Goal: Task Accomplishment & Management: Manage account settings

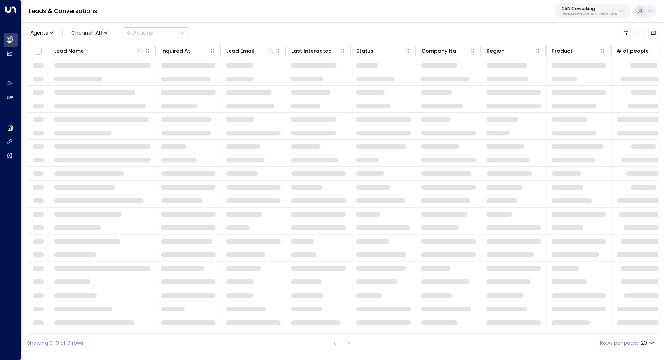
click at [587, 16] on p "3b9800f4-81ca-4ec0-8758-72fbe4763f36" at bounding box center [589, 14] width 55 height 3
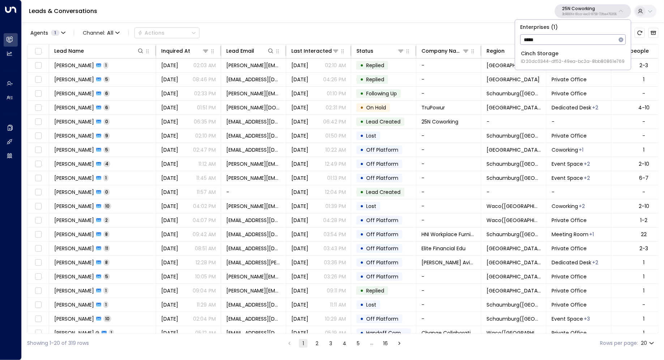
type input "*****"
click at [565, 49] on li "Cinch Storage ID: 20dc0344-df52-49ea-bc2a-8bb80861e769" at bounding box center [573, 57] width 110 height 19
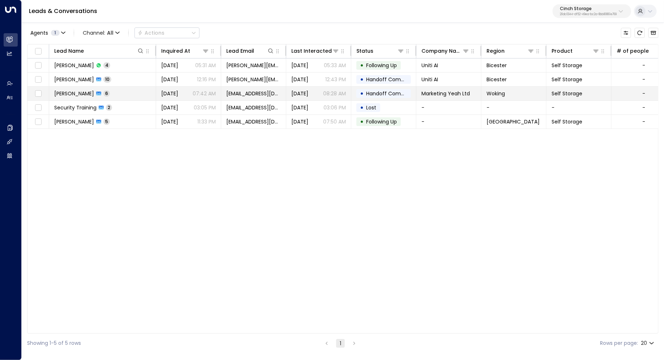
click at [82, 92] on span "[PERSON_NAME]" at bounding box center [74, 93] width 40 height 7
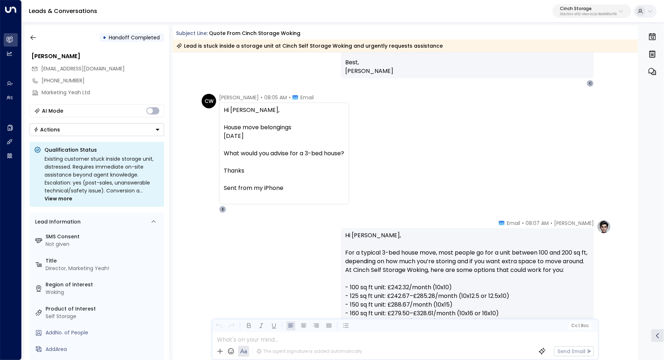
scroll to position [0, 0]
click at [34, 34] on icon "button" at bounding box center [33, 37] width 7 height 7
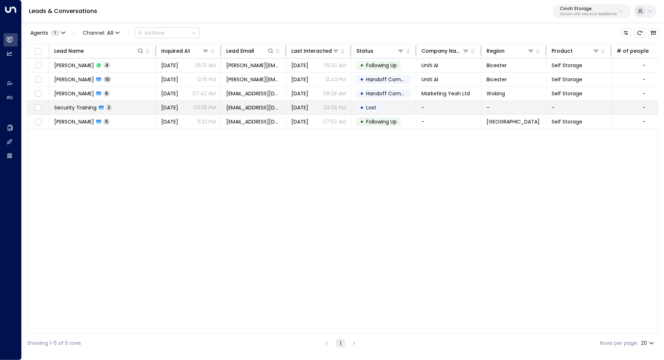
click at [84, 107] on span "Security Training" at bounding box center [75, 107] width 42 height 7
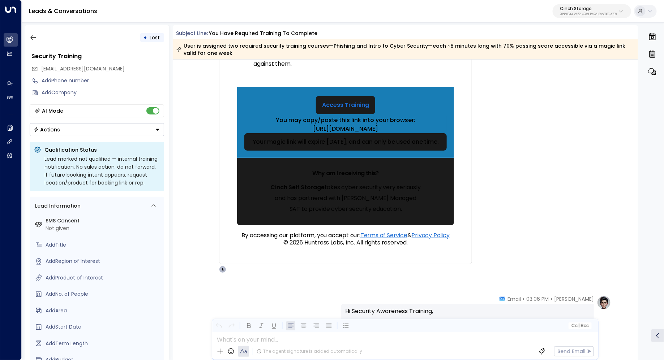
scroll to position [208, 0]
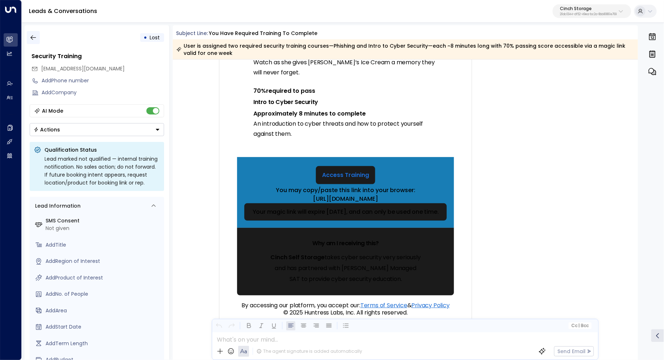
click at [33, 36] on icon "button" at bounding box center [33, 37] width 7 height 7
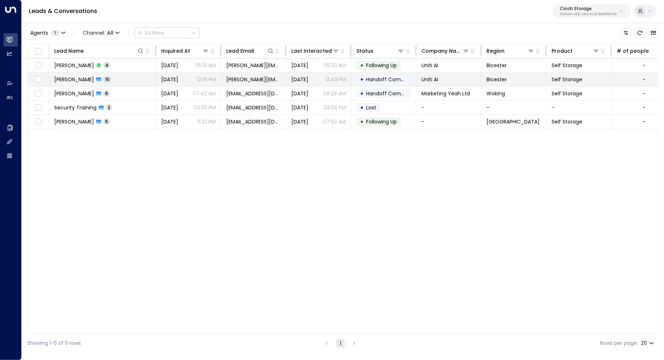
click at [124, 79] on td "Kerric Knowles 10" at bounding box center [102, 80] width 107 height 14
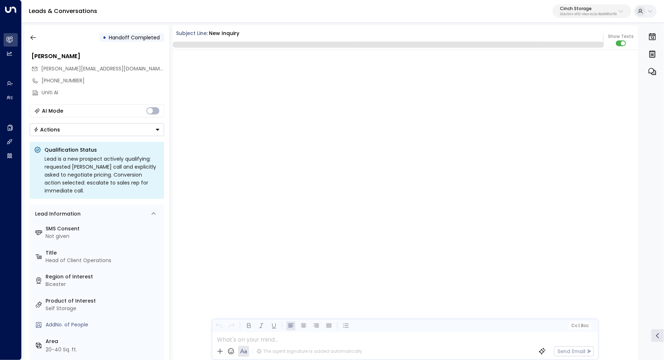
scroll to position [1996, 0]
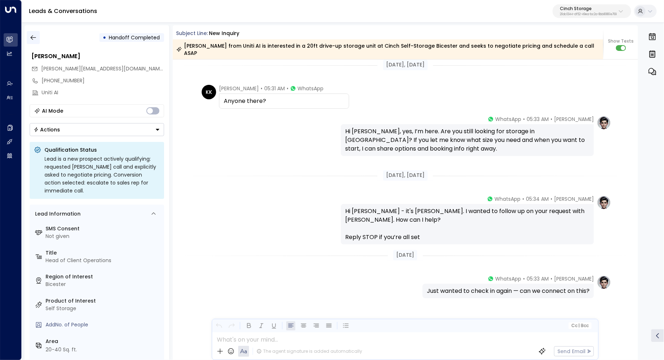
click at [33, 36] on icon "button" at bounding box center [33, 37] width 7 height 7
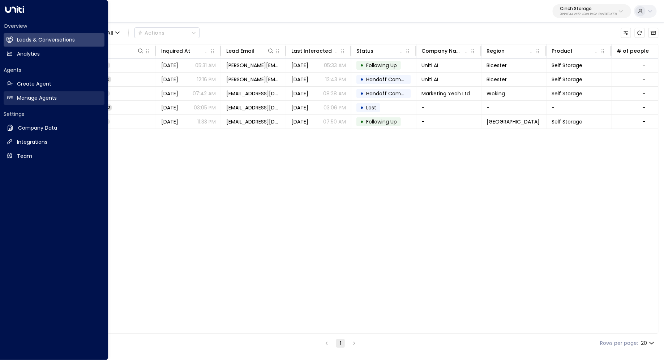
click at [43, 97] on h2 "Manage Agents" at bounding box center [37, 98] width 40 height 8
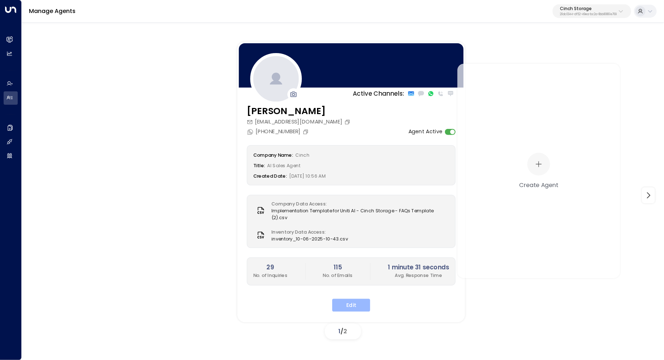
click at [348, 299] on button "Edit" at bounding box center [351, 305] width 38 height 13
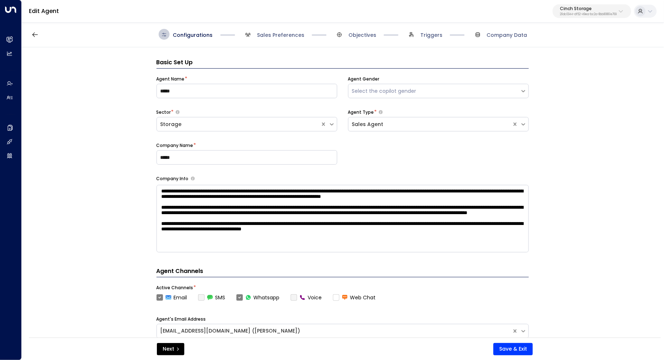
scroll to position [11, 0]
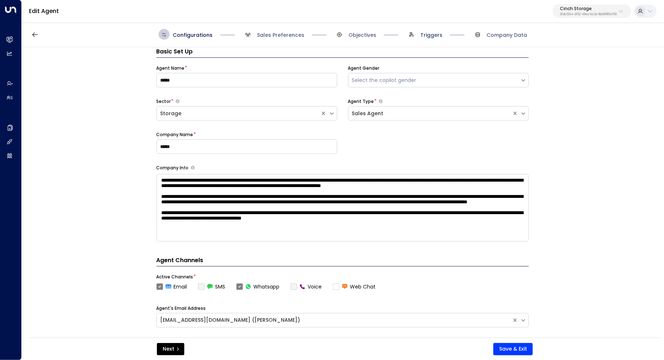
click at [429, 33] on span "Triggers" at bounding box center [431, 34] width 22 height 7
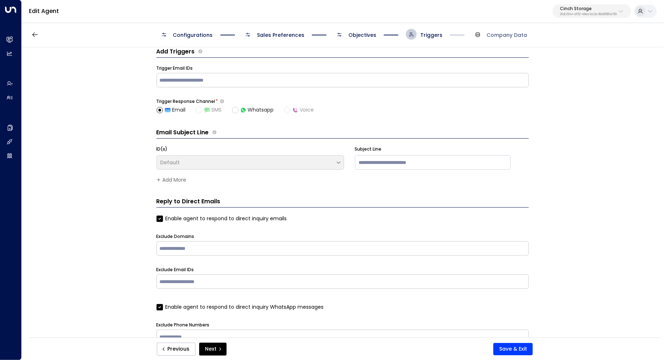
click at [182, 34] on span "Configurations" at bounding box center [193, 34] width 40 height 7
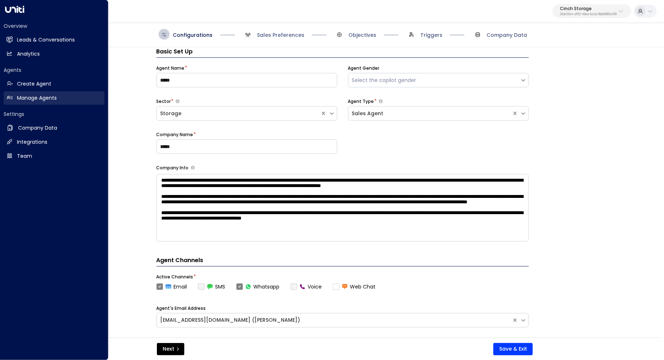
click at [43, 95] on h2 "Manage Agents" at bounding box center [37, 98] width 40 height 8
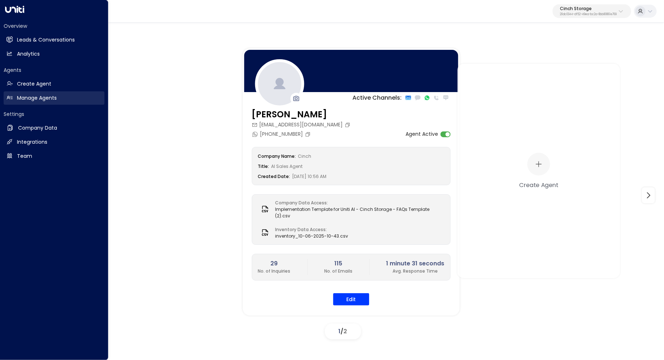
click at [63, 102] on link "Manage Agents Manage Agents" at bounding box center [54, 97] width 101 height 13
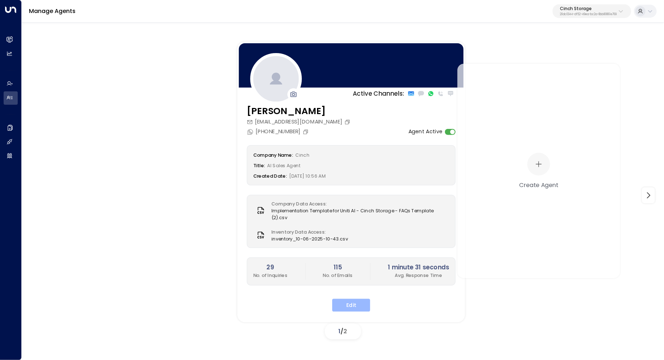
click at [358, 299] on button "Edit" at bounding box center [351, 305] width 38 height 13
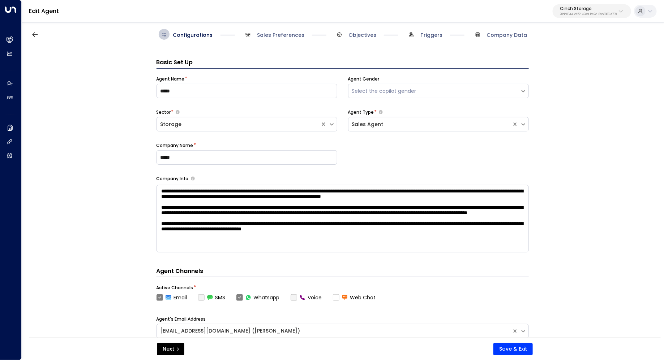
scroll to position [11, 0]
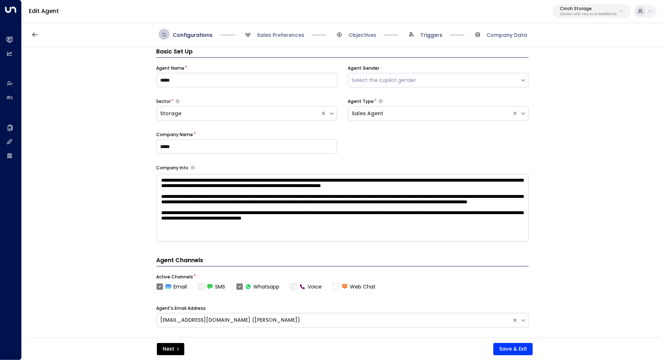
click at [425, 36] on span "Triggers" at bounding box center [431, 34] width 22 height 7
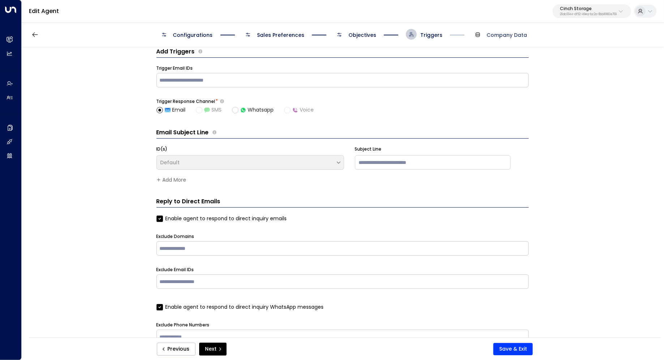
click at [498, 34] on span "Company Data" at bounding box center [507, 34] width 40 height 7
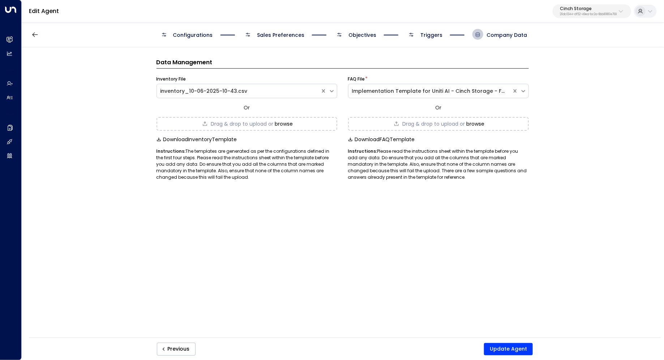
click at [452, 31] on div "Configurations Sales Preferences Objectives Triggers Company Data" at bounding box center [343, 34] width 368 height 11
click at [437, 31] on span "Triggers" at bounding box center [431, 34] width 22 height 7
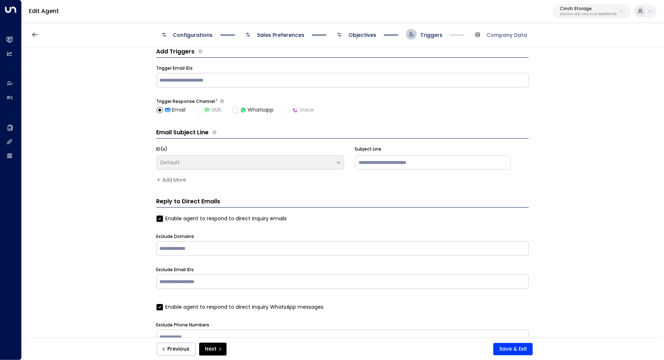
click at [601, 7] on p "Cinch Storage" at bounding box center [587, 9] width 57 height 4
type input "****"
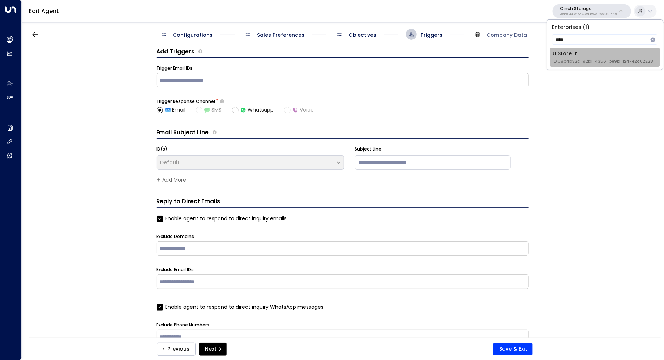
click at [578, 53] on div "U Store It ID: 58c4b32c-92b1-4356-be9b-1247e2c02228" at bounding box center [603, 57] width 100 height 15
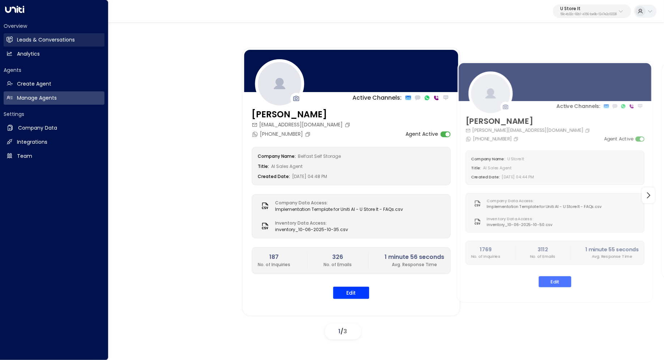
click at [63, 36] on link "Leads & Conversations Leads & Conversations" at bounding box center [54, 39] width 101 height 13
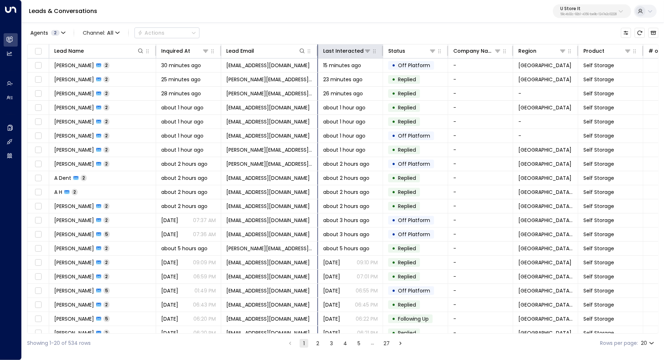
drag, startPoint x: 285, startPoint y: 49, endPoint x: 318, endPoint y: 49, distance: 32.9
click at [318, 49] on hr at bounding box center [316, 51] width 1 height 10
click at [386, 346] on button "27" at bounding box center [386, 343] width 9 height 9
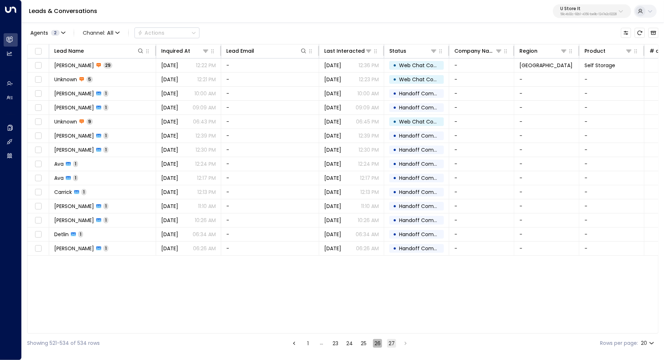
click at [377, 342] on button "26" at bounding box center [377, 343] width 9 height 9
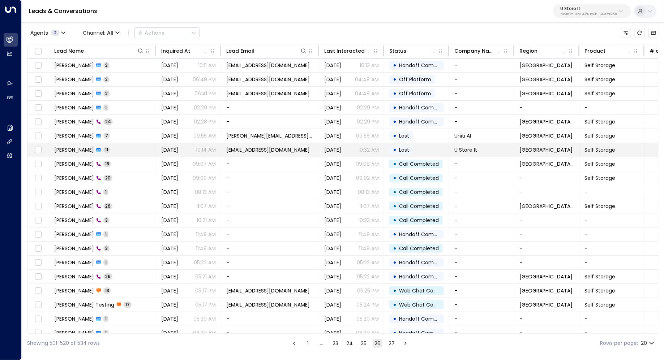
click at [87, 149] on span "Mariea McGrath" at bounding box center [74, 149] width 40 height 7
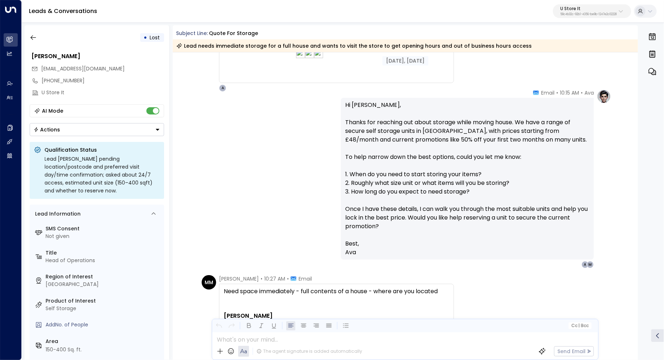
scroll to position [248, 0]
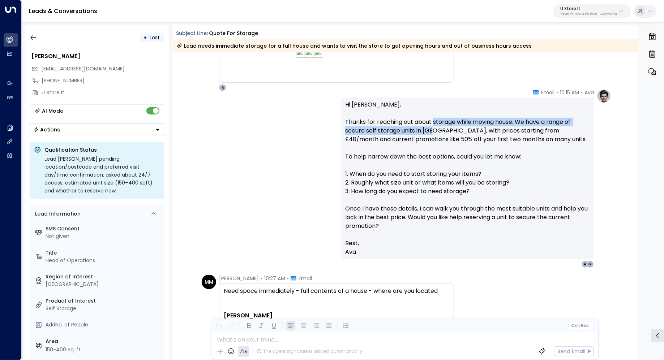
drag, startPoint x: 434, startPoint y: 123, endPoint x: 432, endPoint y: 128, distance: 6.0
click at [432, 128] on p "Hi Mariea, Thanks for reaching out about storage while moving house. We have a …" at bounding box center [467, 169] width 244 height 139
drag, startPoint x: 436, startPoint y: 124, endPoint x: 436, endPoint y: 133, distance: 9.4
click at [436, 133] on p "Hi Mariea, Thanks for reaching out about storage while moving house. We have a …" at bounding box center [467, 169] width 244 height 139
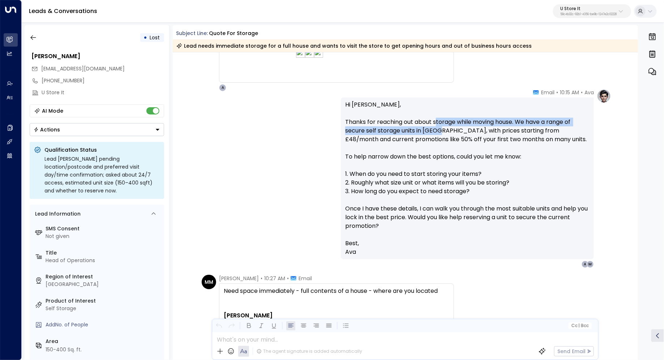
click at [436, 133] on p "Hi Mariea, Thanks for reaching out about storage while moving house. We have a …" at bounding box center [467, 169] width 244 height 139
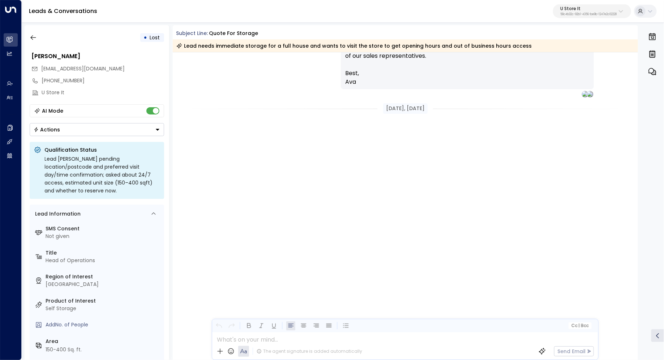
scroll to position [1359, 0]
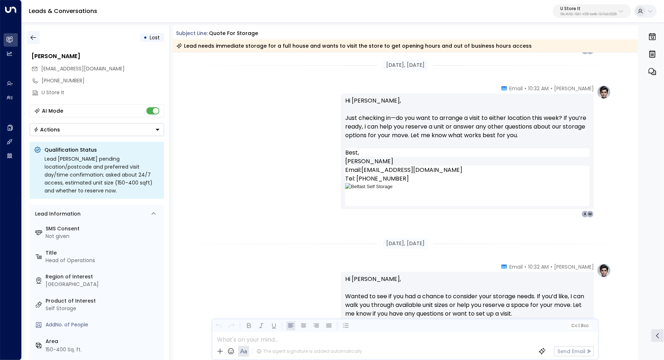
click at [32, 37] on icon "button" at bounding box center [32, 37] width 5 height 5
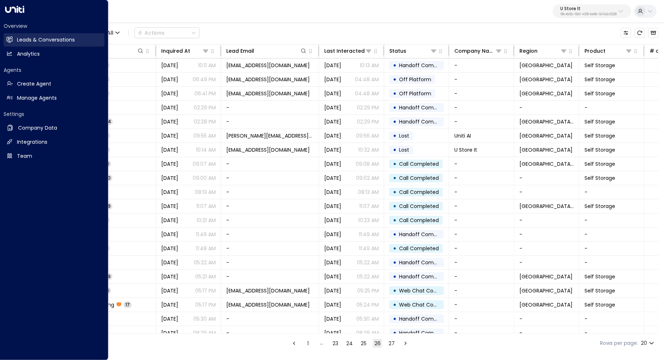
click at [41, 40] on h2 "Leads & Conversations" at bounding box center [46, 40] width 58 height 8
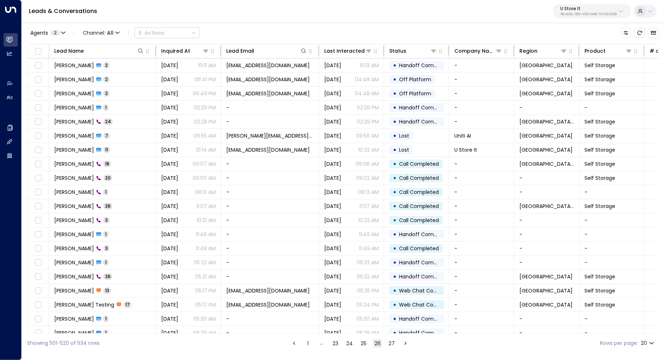
click at [588, 4] on button "U Store It 58c4b32c-92b1-4356-be9b-1247e2c02228" at bounding box center [592, 11] width 78 height 14
type input "*****"
click at [571, 55] on div "Cinch Storage ID: 20dc0344-df52-49ea-bc2a-8bb80861e769" at bounding box center [606, 57] width 104 height 15
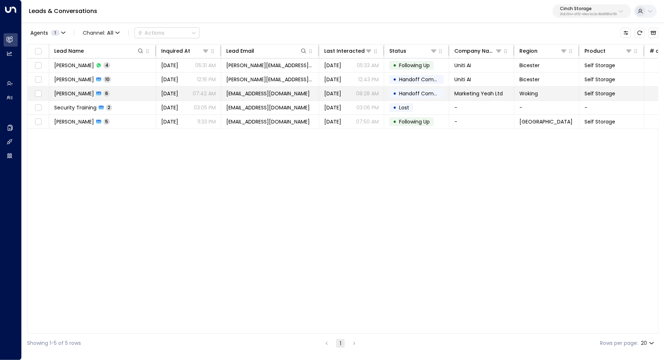
click at [139, 91] on td "Charles Wyn-Davies 6" at bounding box center [102, 94] width 107 height 14
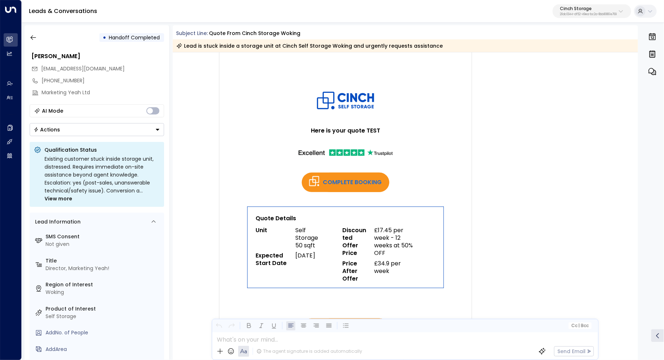
scroll to position [356, 0]
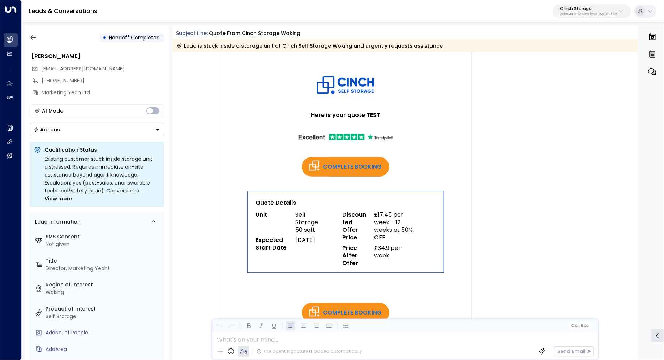
drag, startPoint x: 254, startPoint y: 193, endPoint x: 411, endPoint y: 247, distance: 166.0
click at [411, 247] on td "Quote Details Unit Self Storage 50 sqft Expected Start Date 29/09/2025 Discount…" at bounding box center [345, 231] width 196 height 81
copy td "Quote Details Unit Self Storage 50 sqft Expected Start Date 29/09/2025 Discount…"
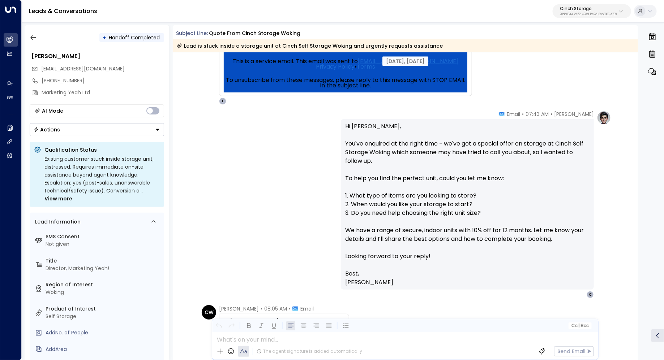
scroll to position [1010, 0]
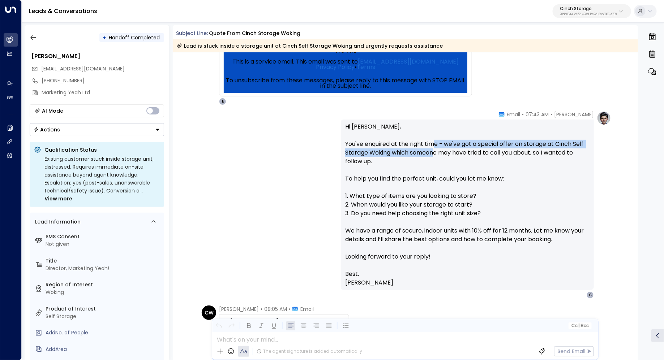
drag, startPoint x: 433, startPoint y: 141, endPoint x: 433, endPoint y: 151, distance: 9.4
click at [433, 151] on p "Hi Charles, You've enquired at the right time - we've got a special offer on st…" at bounding box center [467, 195] width 244 height 147
drag, startPoint x: 440, startPoint y: 143, endPoint x: 440, endPoint y: 155, distance: 11.6
click at [440, 155] on p "Hi Charles, You've enquired at the right time - we've got a special offer on st…" at bounding box center [467, 195] width 244 height 147
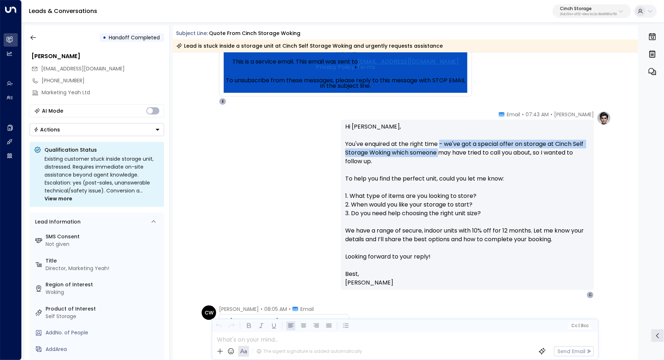
click at [440, 155] on p "Hi Charles, You've enquired at the right time - we've got a special offer on st…" at bounding box center [467, 195] width 244 height 147
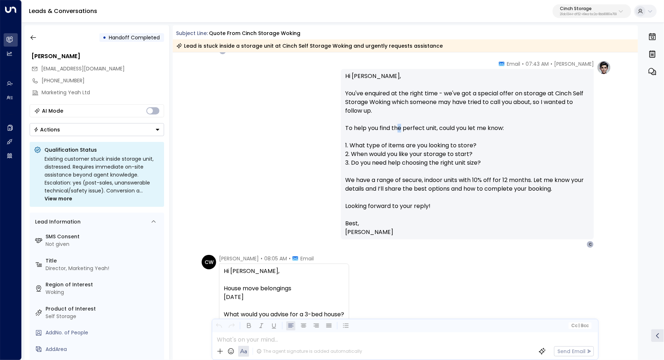
click at [400, 129] on p "Hi Charles, You've enquired at the right time - we've got a special offer on st…" at bounding box center [467, 145] width 244 height 147
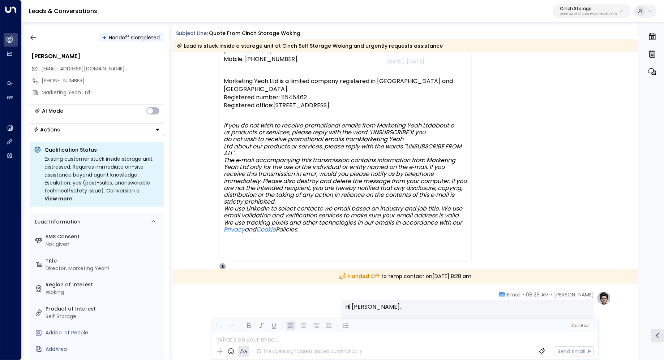
scroll to position [1727, 0]
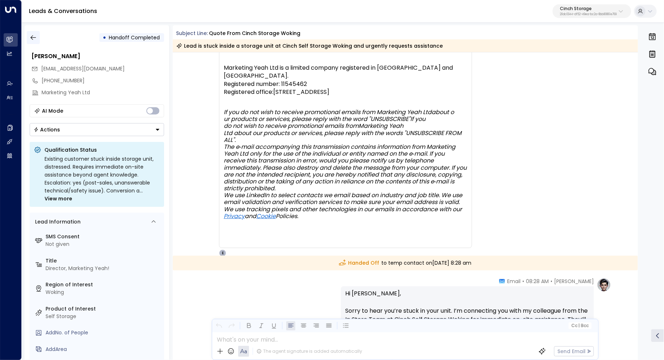
click at [32, 36] on icon "button" at bounding box center [32, 37] width 5 height 5
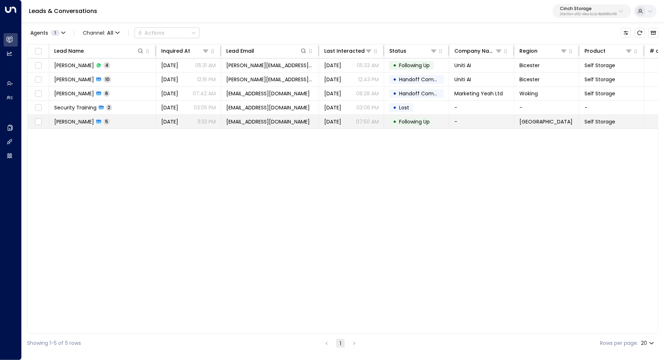
click at [113, 124] on td "Rayan Habbab 5" at bounding box center [102, 122] width 107 height 14
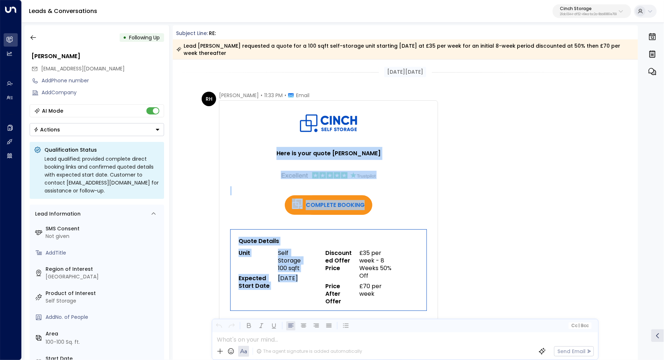
drag, startPoint x: 281, startPoint y: 144, endPoint x: 402, endPoint y: 289, distance: 188.3
copy tbody "Here is your quote Rayan COMPLETE BOOKING Quote Details Unit Self Storage 100 s…"
click at [35, 39] on icon "button" at bounding box center [33, 37] width 7 height 7
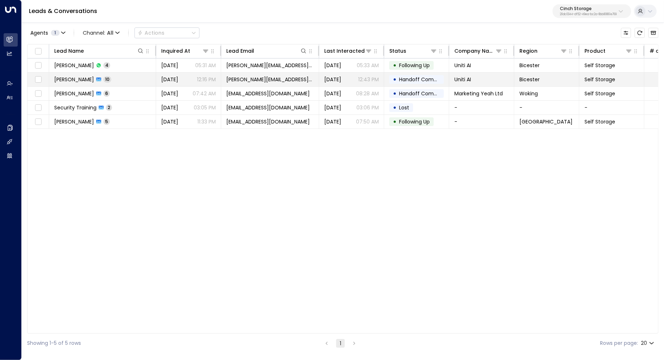
click at [78, 81] on span "[PERSON_NAME]" at bounding box center [74, 79] width 40 height 7
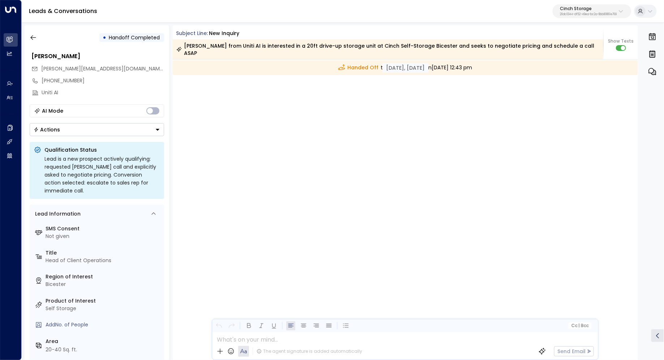
scroll to position [1600, 0]
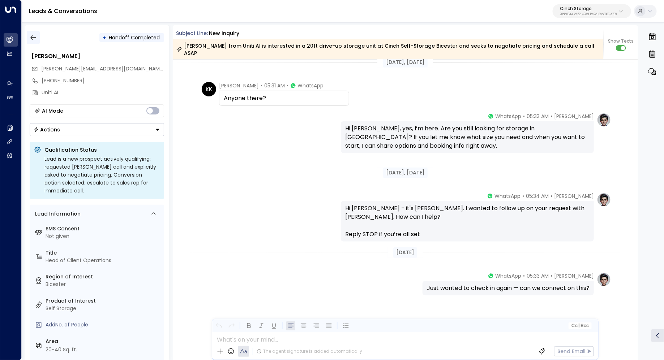
click at [34, 41] on button "button" at bounding box center [33, 37] width 13 height 13
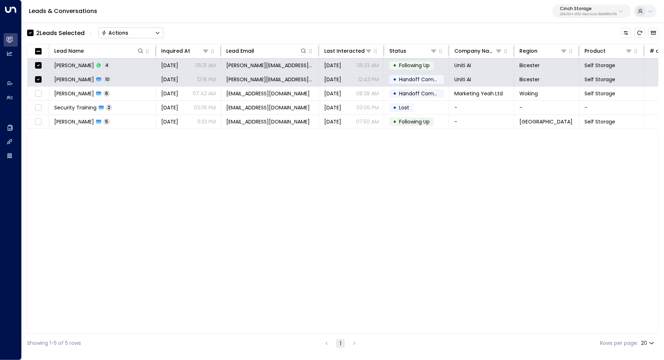
click at [159, 33] on icon "Button group with a nested menu" at bounding box center [157, 32] width 5 height 5
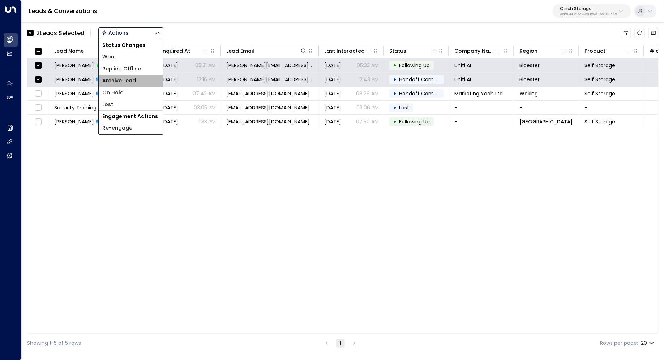
click at [134, 85] on li "Archive Lead" at bounding box center [131, 81] width 64 height 12
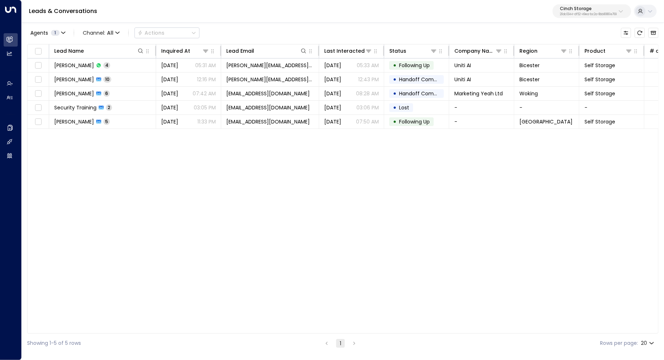
click at [161, 177] on div "Lead Name Inquired At Lead Email Last Interacted Status Company Name Region Pro…" at bounding box center [342, 189] width 631 height 290
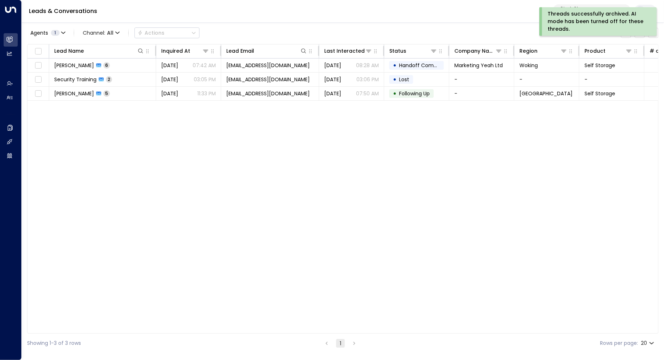
click at [242, 246] on div "Lead Name Inquired At Lead Email Last Interacted Status Company Name Region Pro…" at bounding box center [342, 189] width 631 height 290
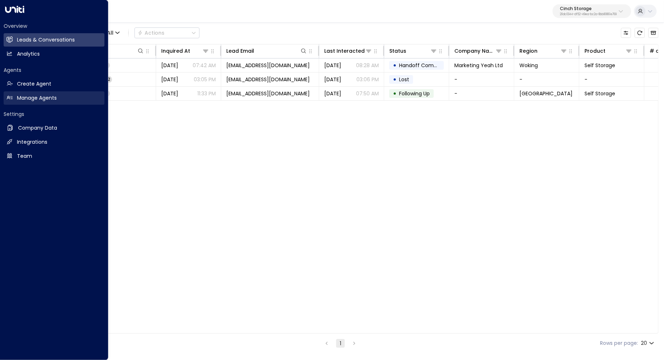
click at [25, 96] on h2 "Manage Agents" at bounding box center [37, 98] width 40 height 8
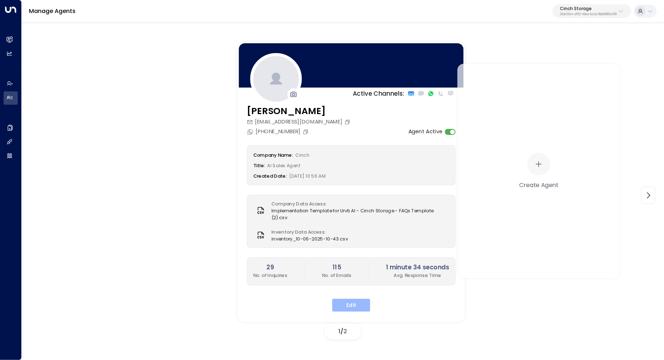
click at [349, 299] on button "Edit" at bounding box center [351, 305] width 38 height 13
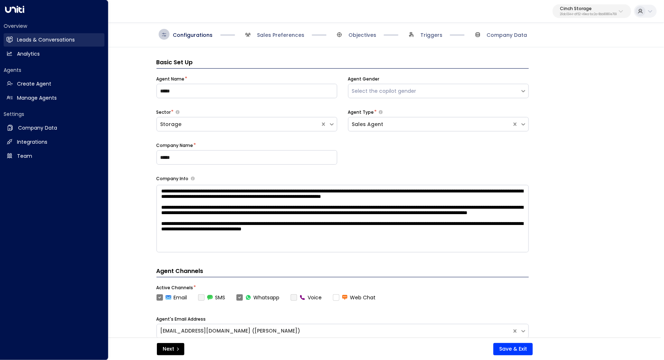
click at [43, 39] on h2 "Leads & Conversations" at bounding box center [46, 40] width 58 height 8
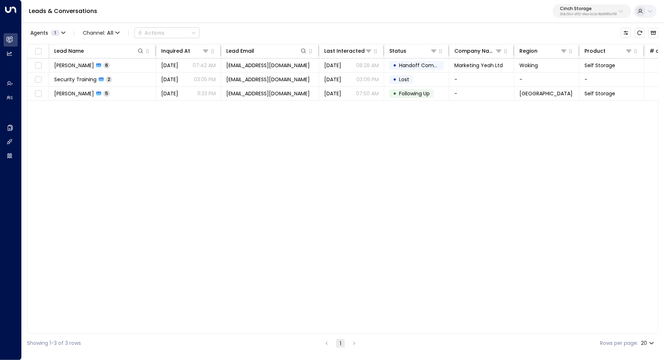
click at [176, 142] on div "Lead Name Inquired At Lead Email Last Interacted Status Company Name Region Pro…" at bounding box center [342, 189] width 631 height 290
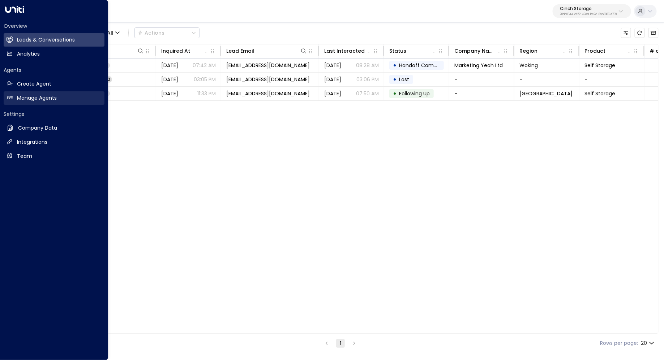
click at [13, 96] on link "Manage Agents Manage Agents" at bounding box center [54, 97] width 101 height 13
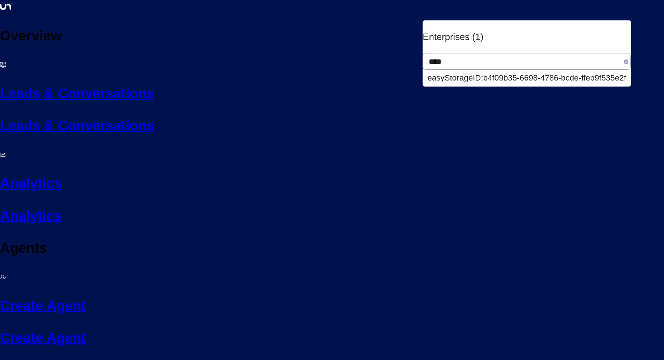
type input "****"
click at [557, 72] on div "easyStorage ID: b4f09b35-6698-4786-bcde-ffeb9f535e2f" at bounding box center [526, 78] width 199 height 12
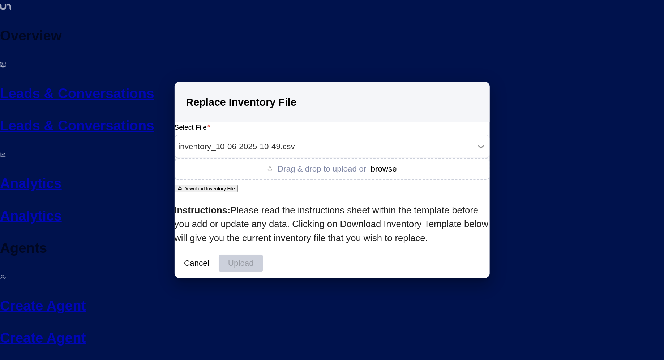
click at [371, 174] on button "browse" at bounding box center [383, 169] width 30 height 10
click at [263, 255] on button "Upload" at bounding box center [241, 264] width 44 height 18
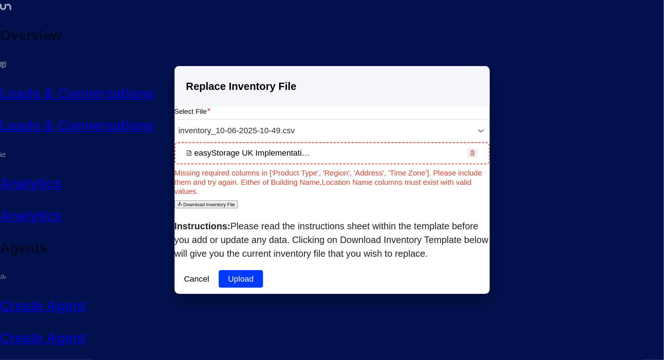
click at [219, 270] on button "Cancel" at bounding box center [196, 279] width 44 height 18
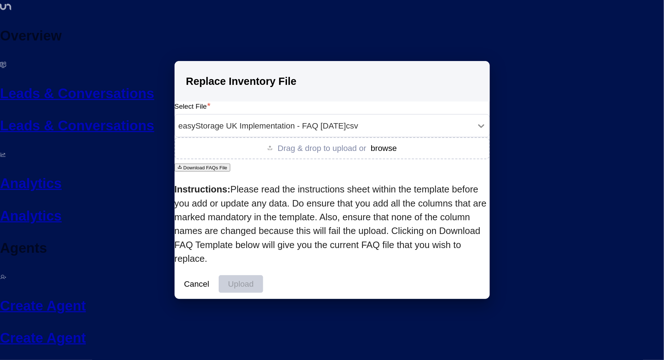
click at [368, 154] on button "browse" at bounding box center [383, 148] width 30 height 10
click at [263, 275] on button "Upload" at bounding box center [241, 284] width 44 height 18
